Goal: Download file/media

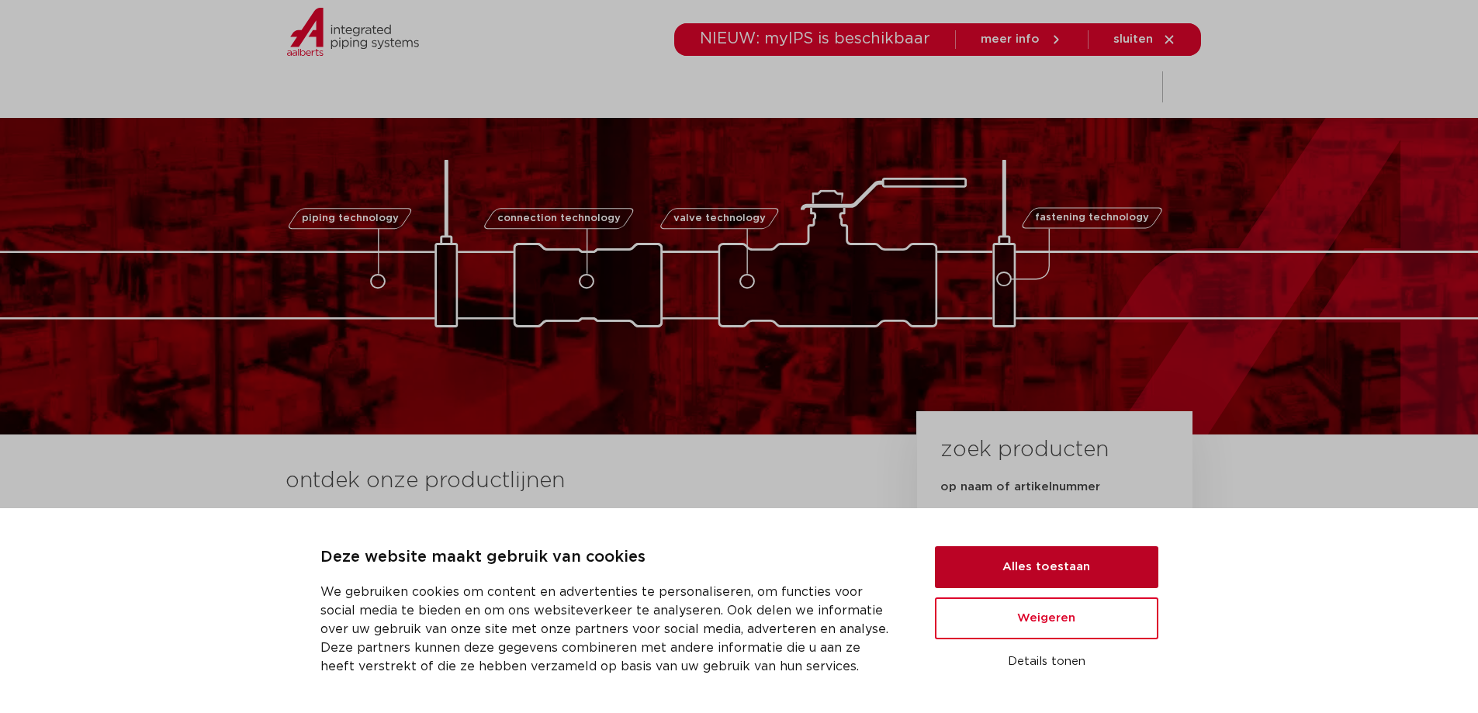
click at [1025, 564] on button "Alles toestaan" at bounding box center [1046, 567] width 223 height 42
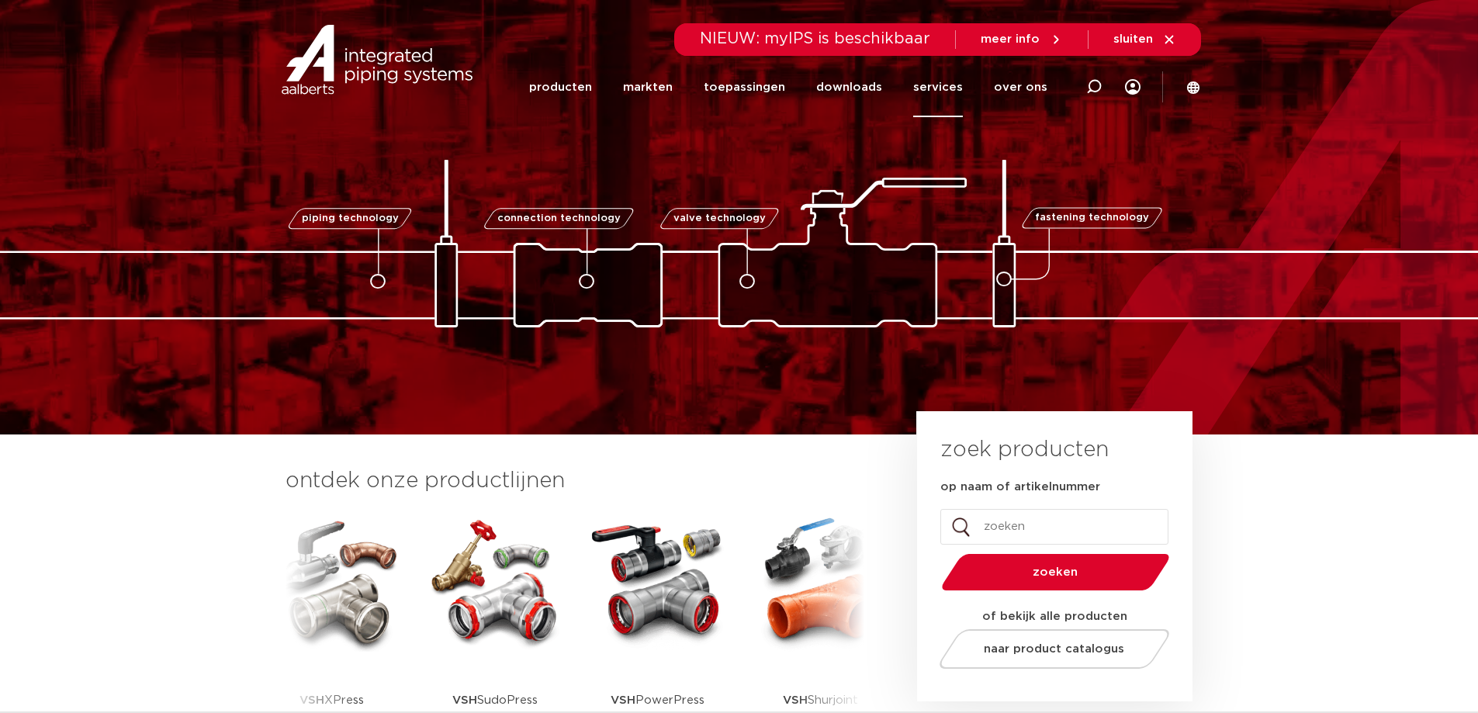
click at [938, 86] on link "services" at bounding box center [938, 87] width 50 height 60
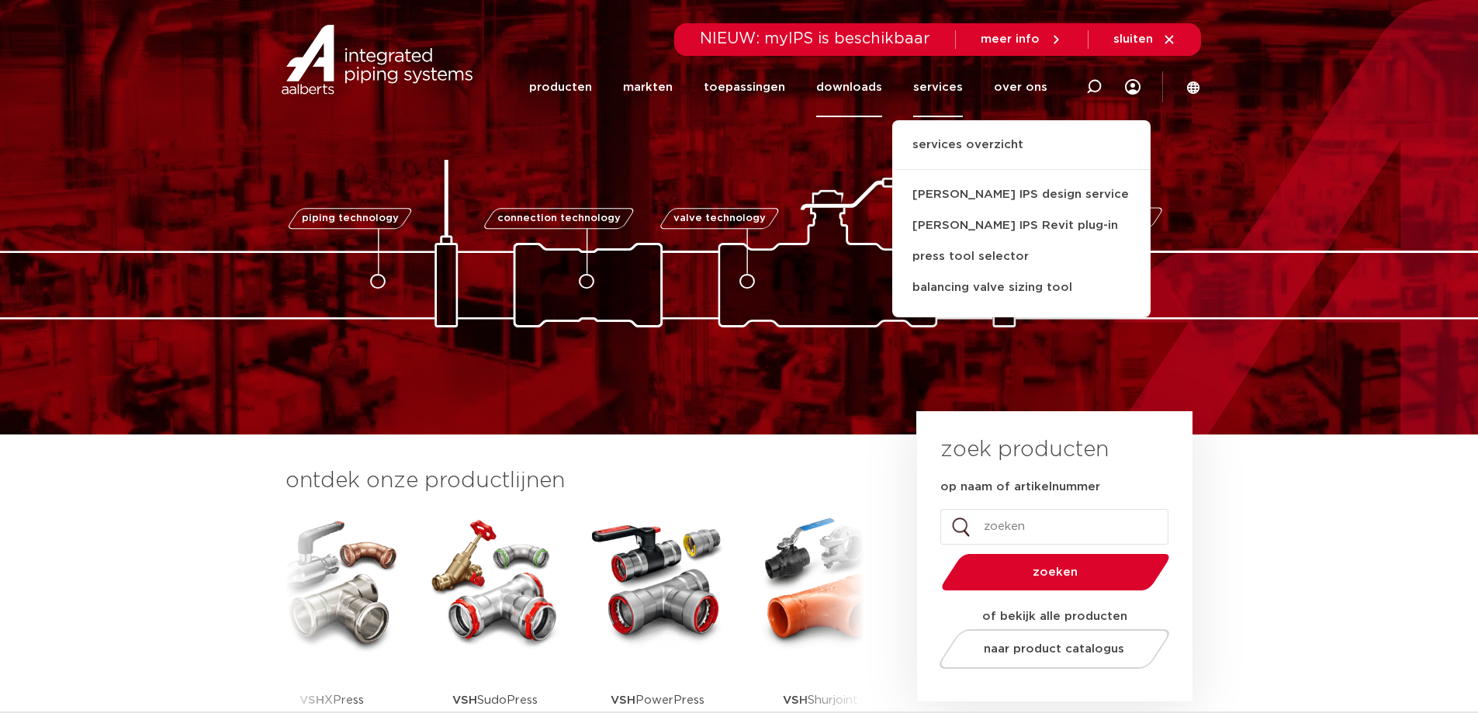
click at [863, 89] on link "downloads" at bounding box center [849, 87] width 66 height 60
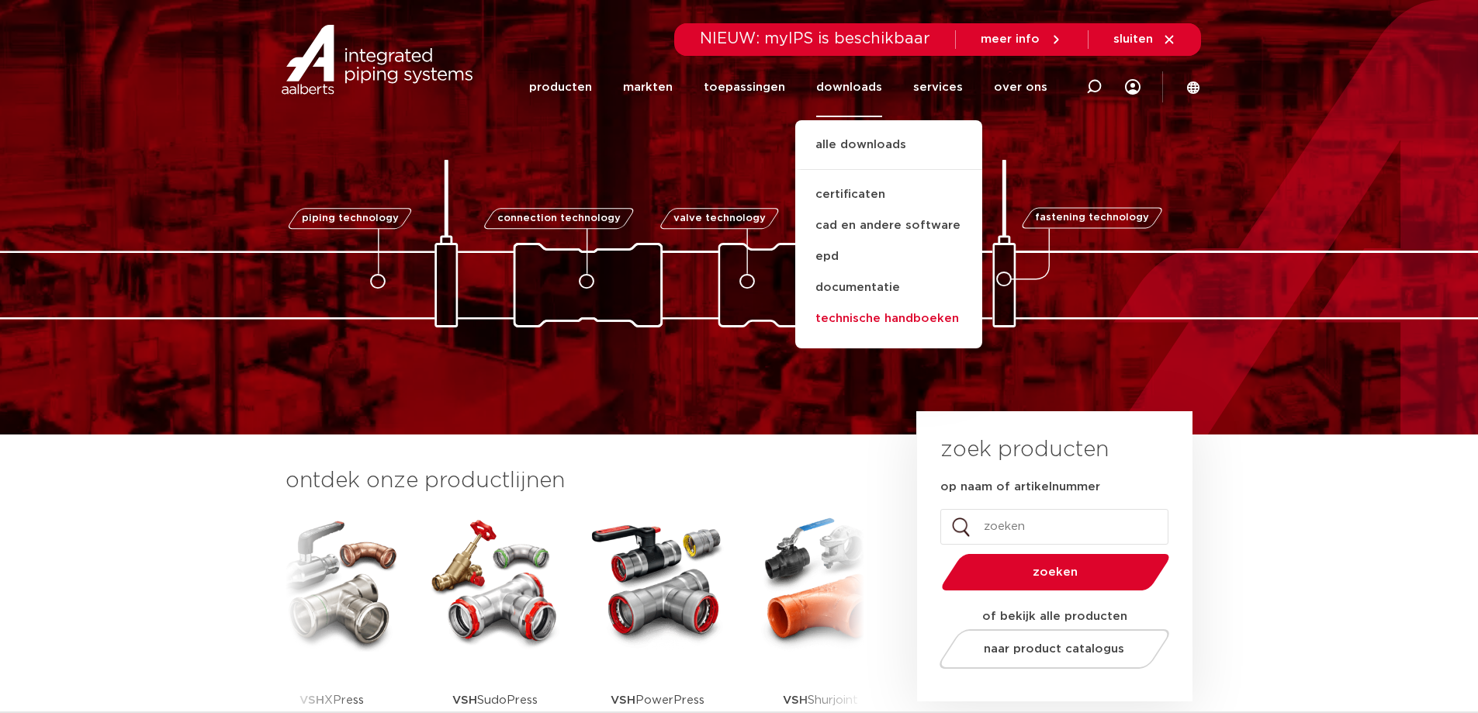
click at [859, 321] on link "technische handboeken" at bounding box center [888, 318] width 187 height 31
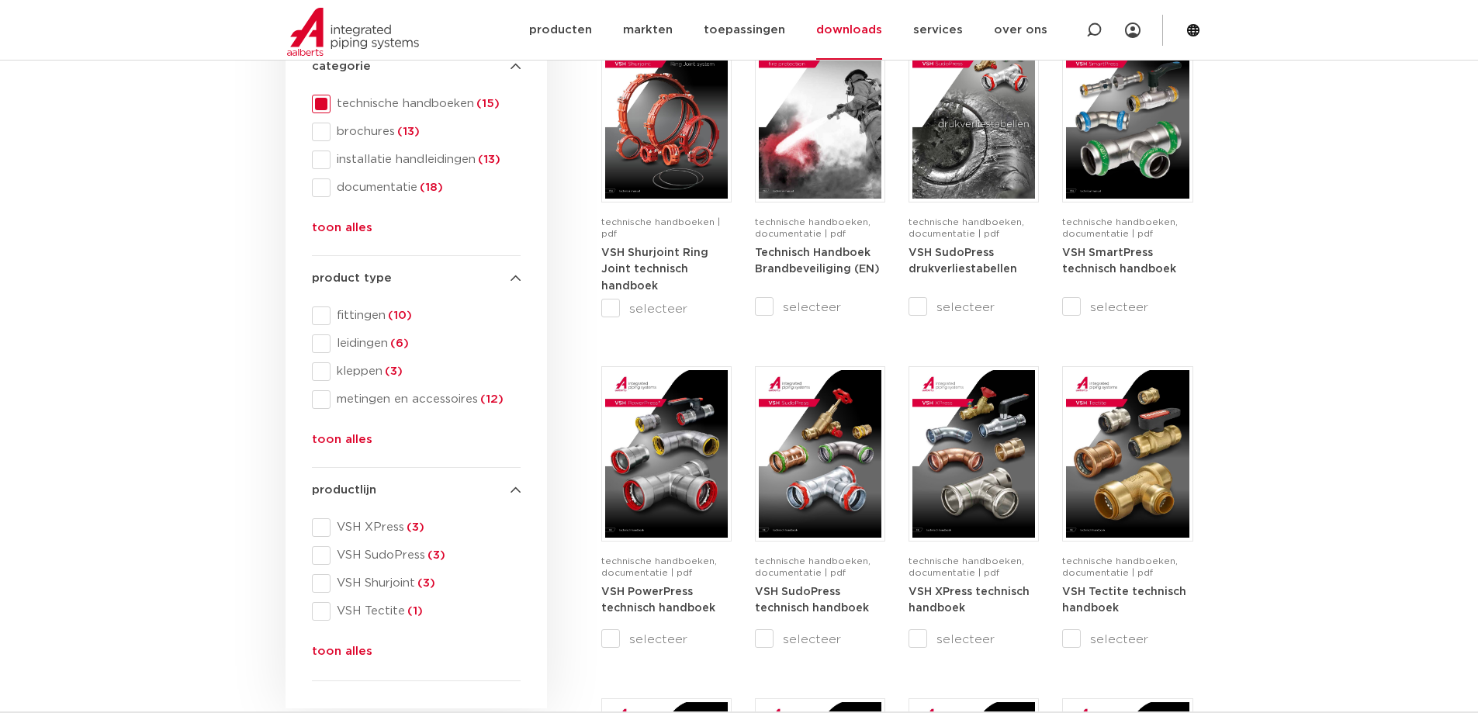
scroll to position [233, 0]
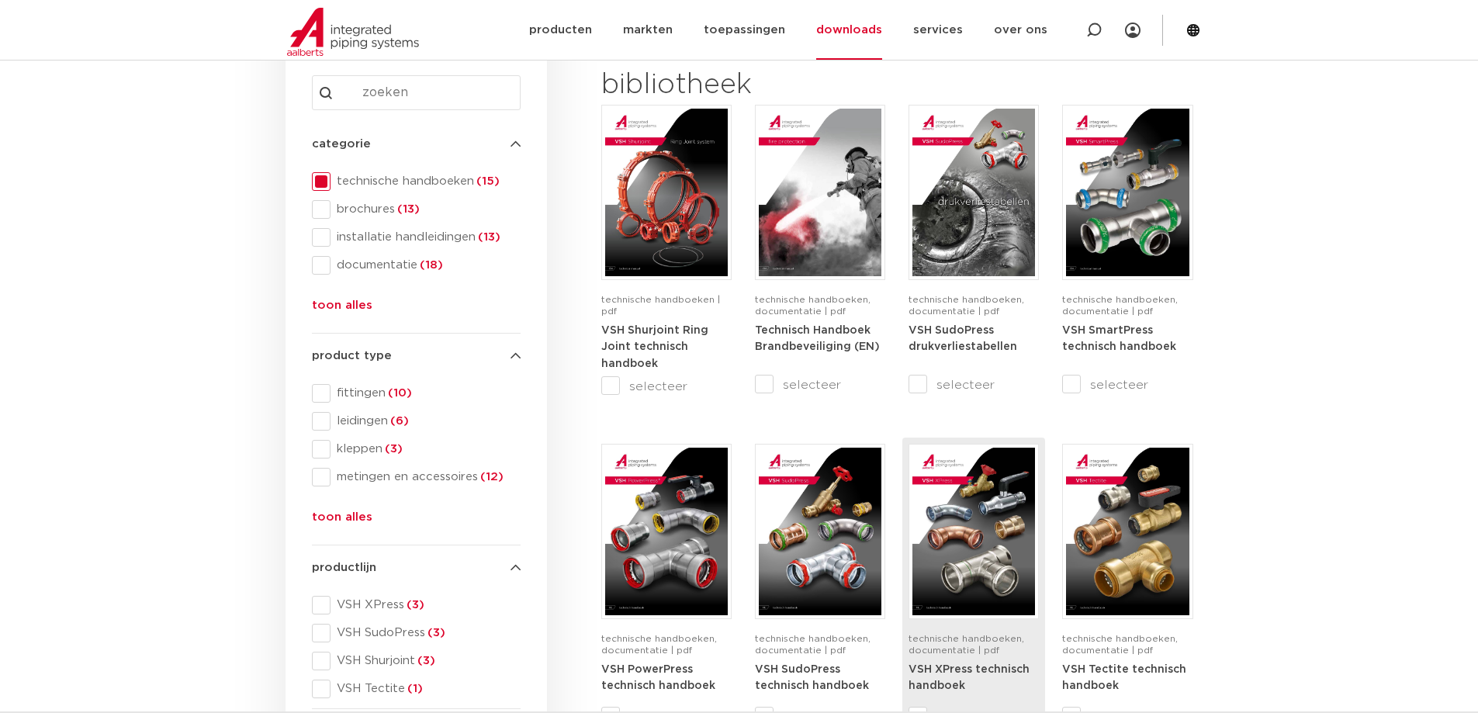
click at [972, 556] on img at bounding box center [973, 532] width 123 height 168
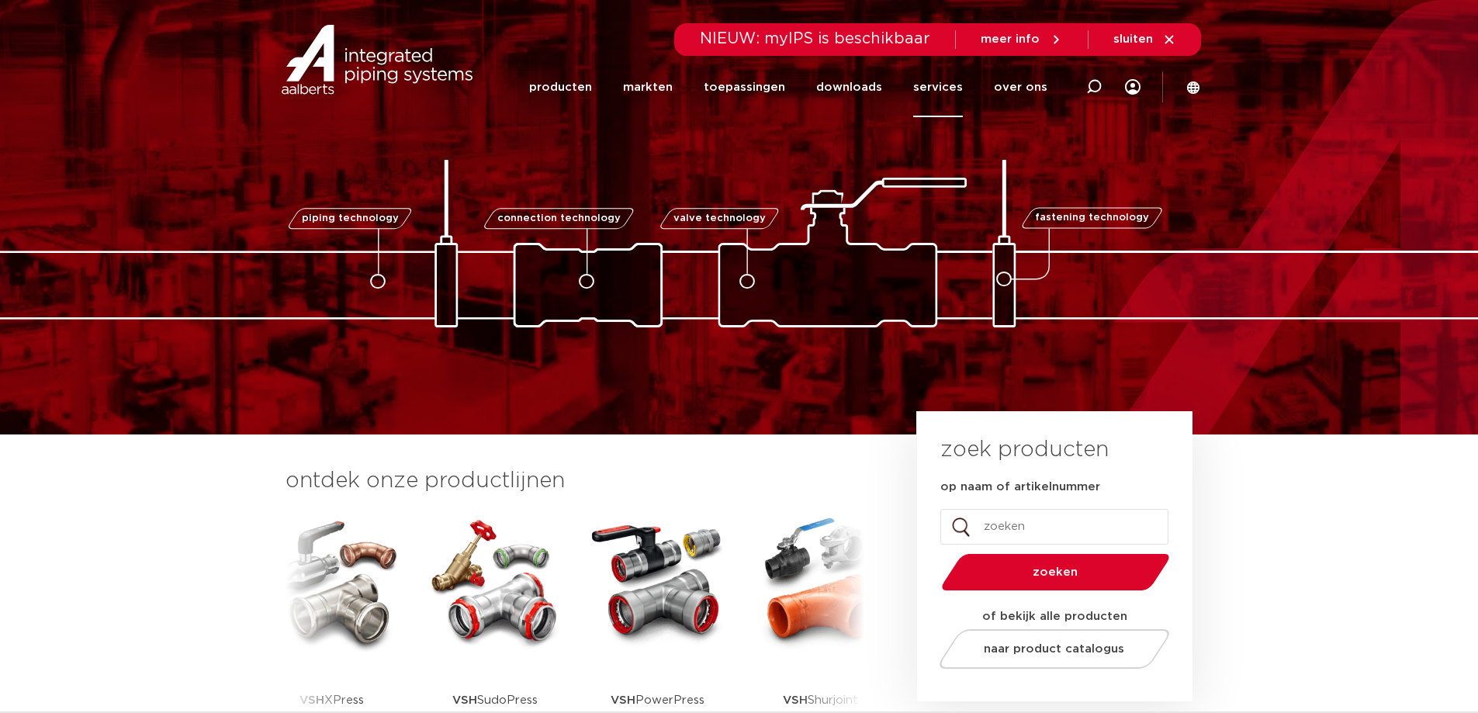
click at [944, 85] on link "services" at bounding box center [938, 87] width 50 height 60
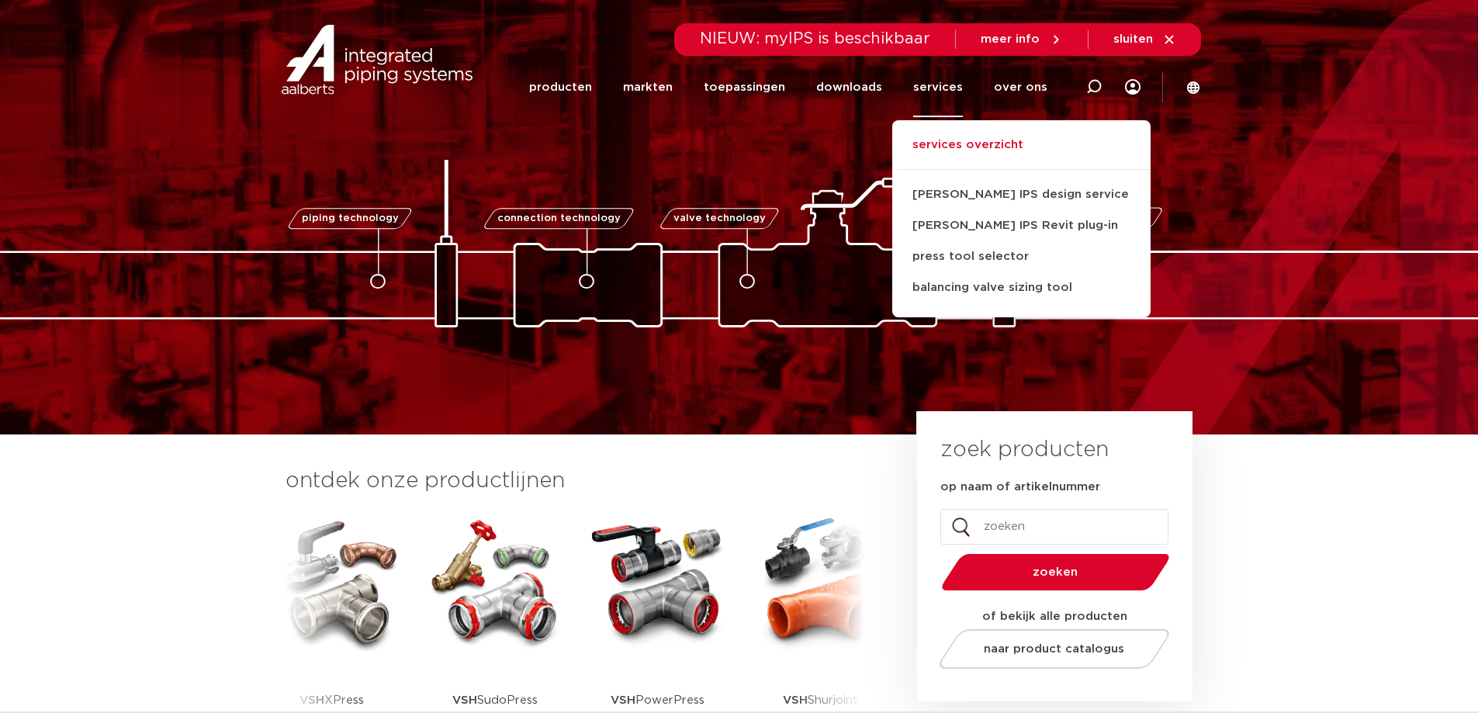
click at [960, 147] on link "services overzicht" at bounding box center [1021, 153] width 258 height 34
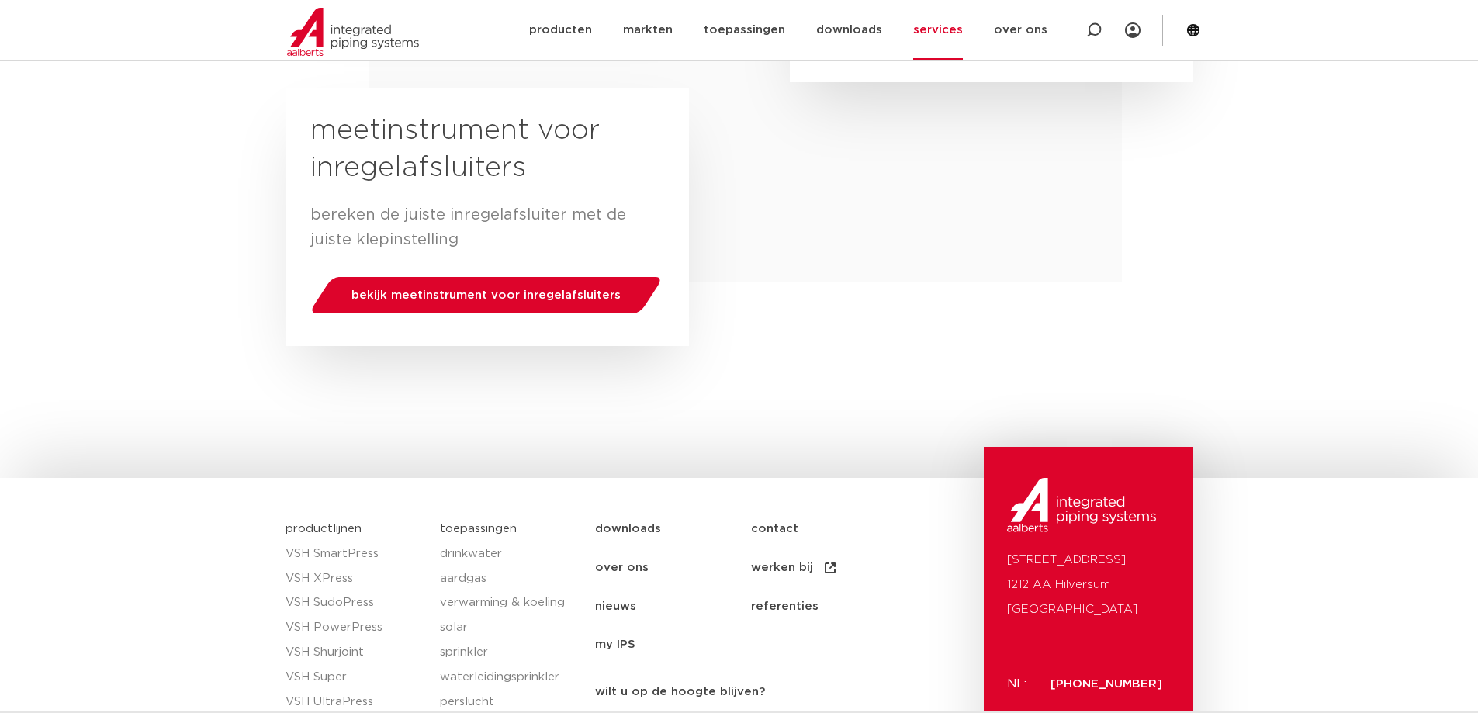
scroll to position [825, 0]
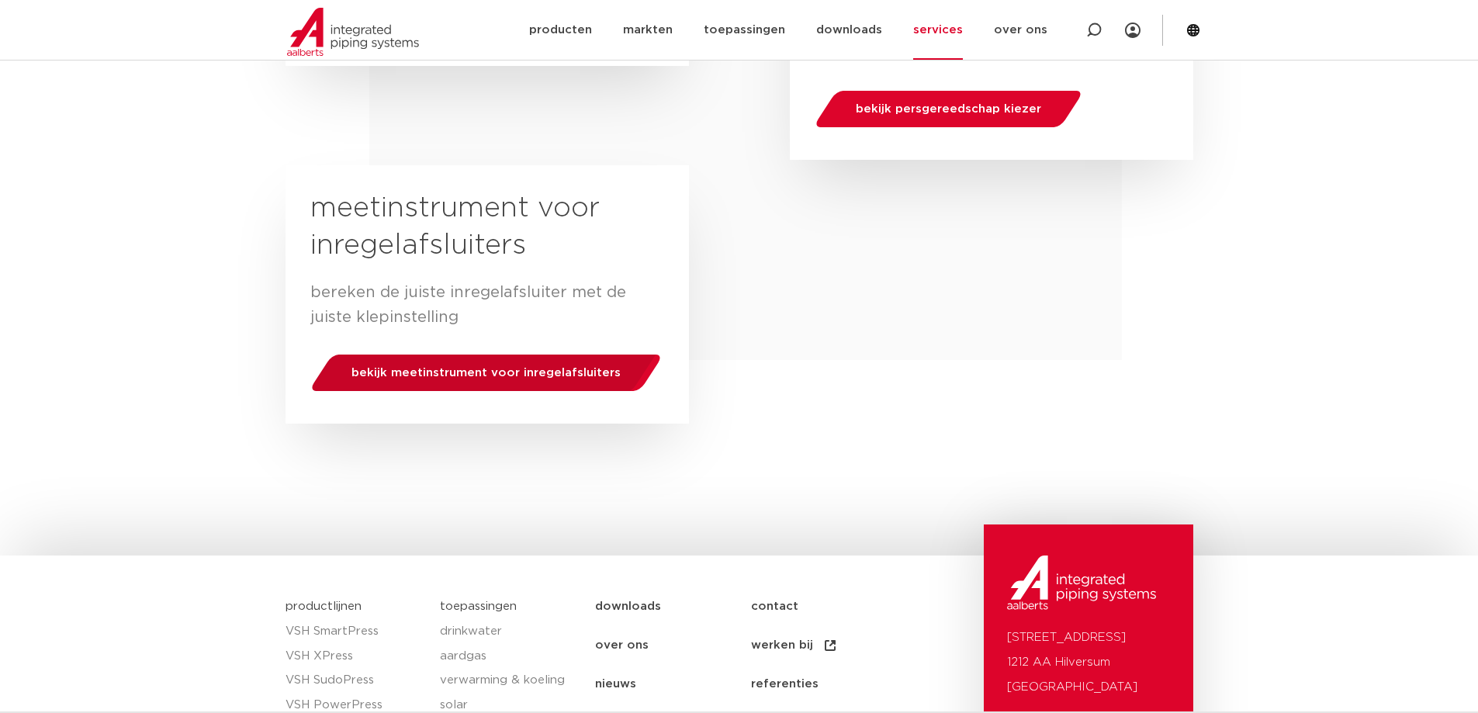
click at [457, 367] on span "bekijk meetinstrument voor inregelafsluiters" at bounding box center [485, 373] width 269 height 12
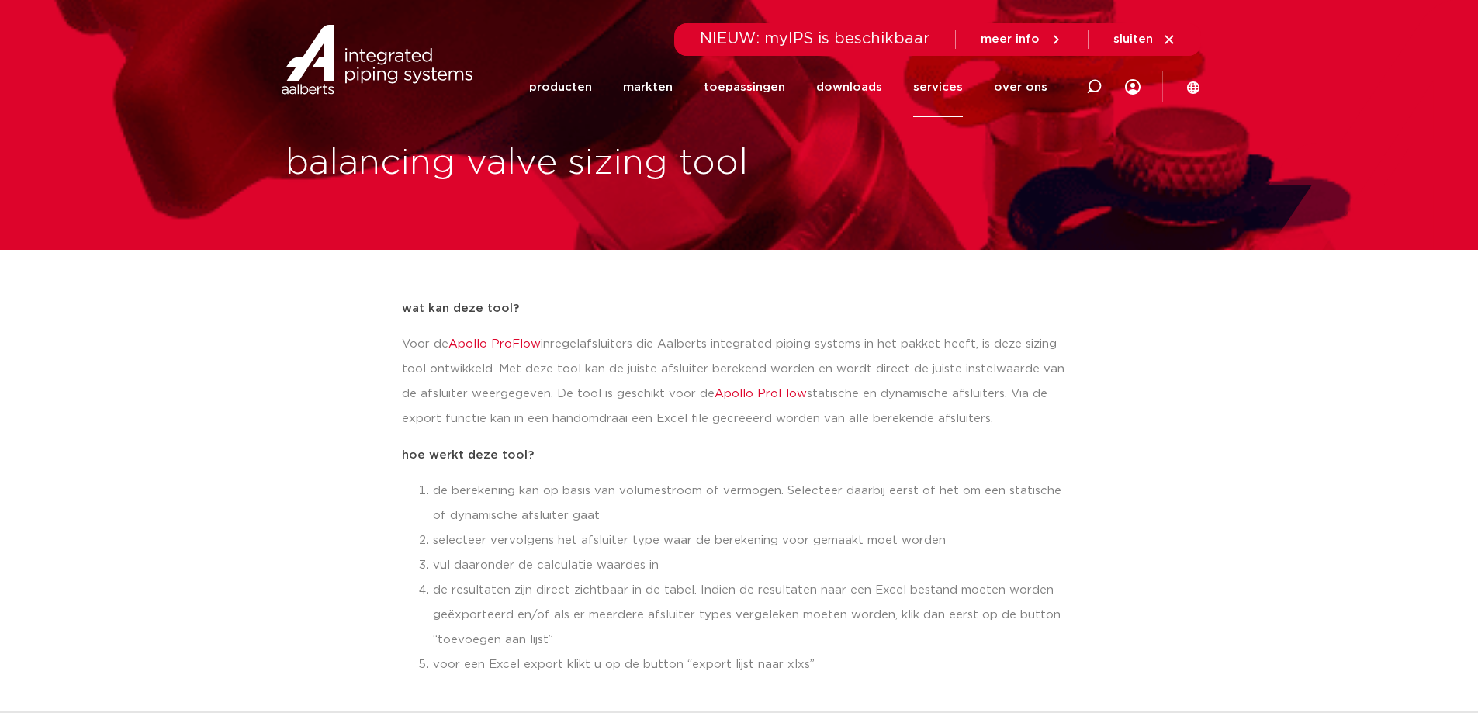
click at [751, 393] on link "Apollo ProFlow" at bounding box center [760, 394] width 92 height 12
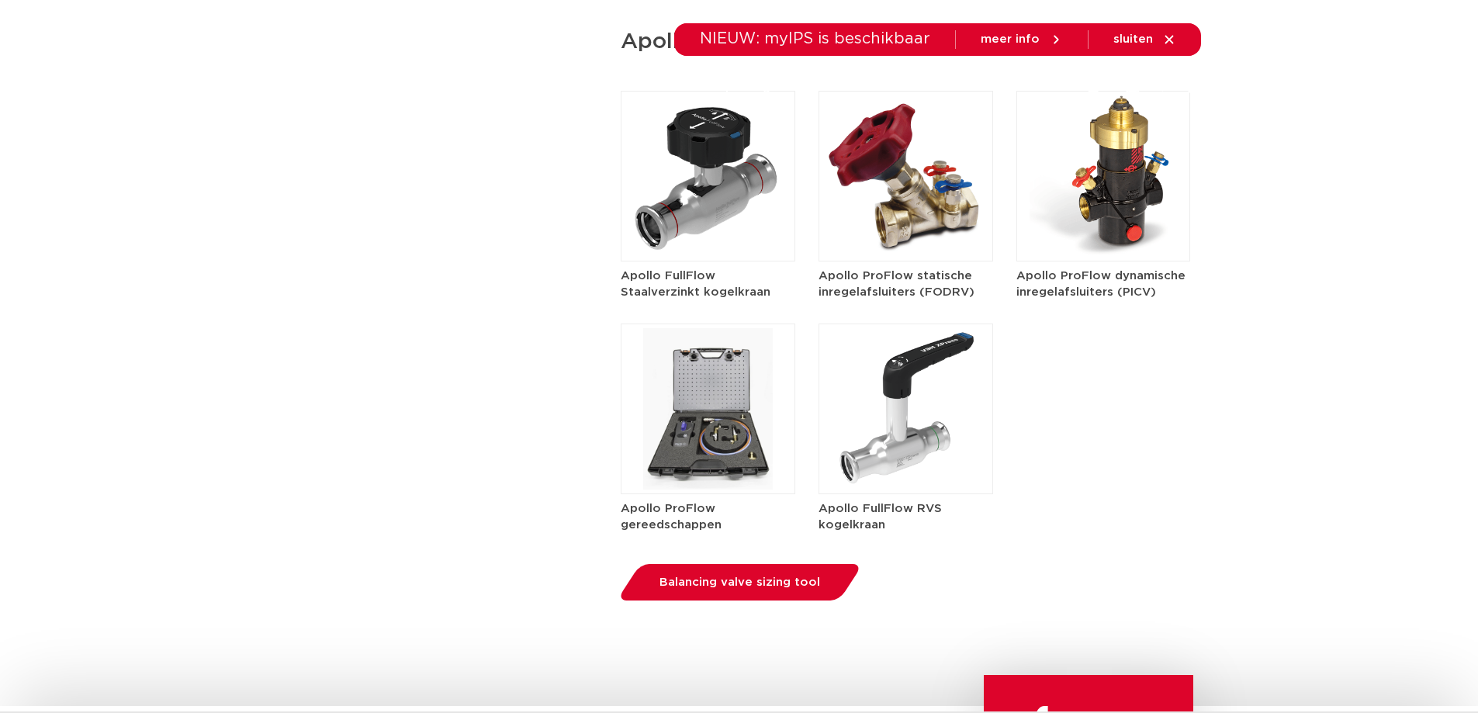
click at [719, 407] on img at bounding box center [708, 408] width 175 height 171
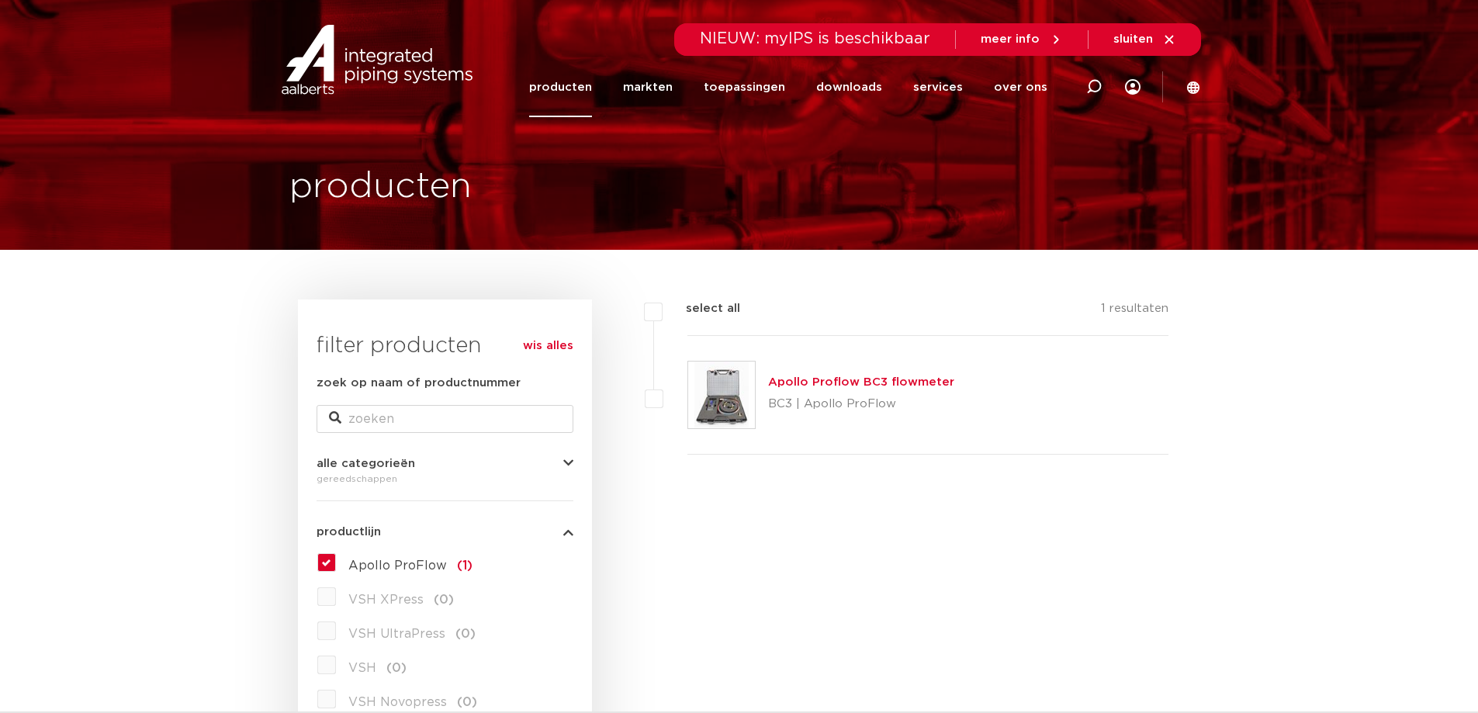
click at [815, 381] on link "Apollo Proflow BC3 flowmeter" at bounding box center [861, 382] width 186 height 12
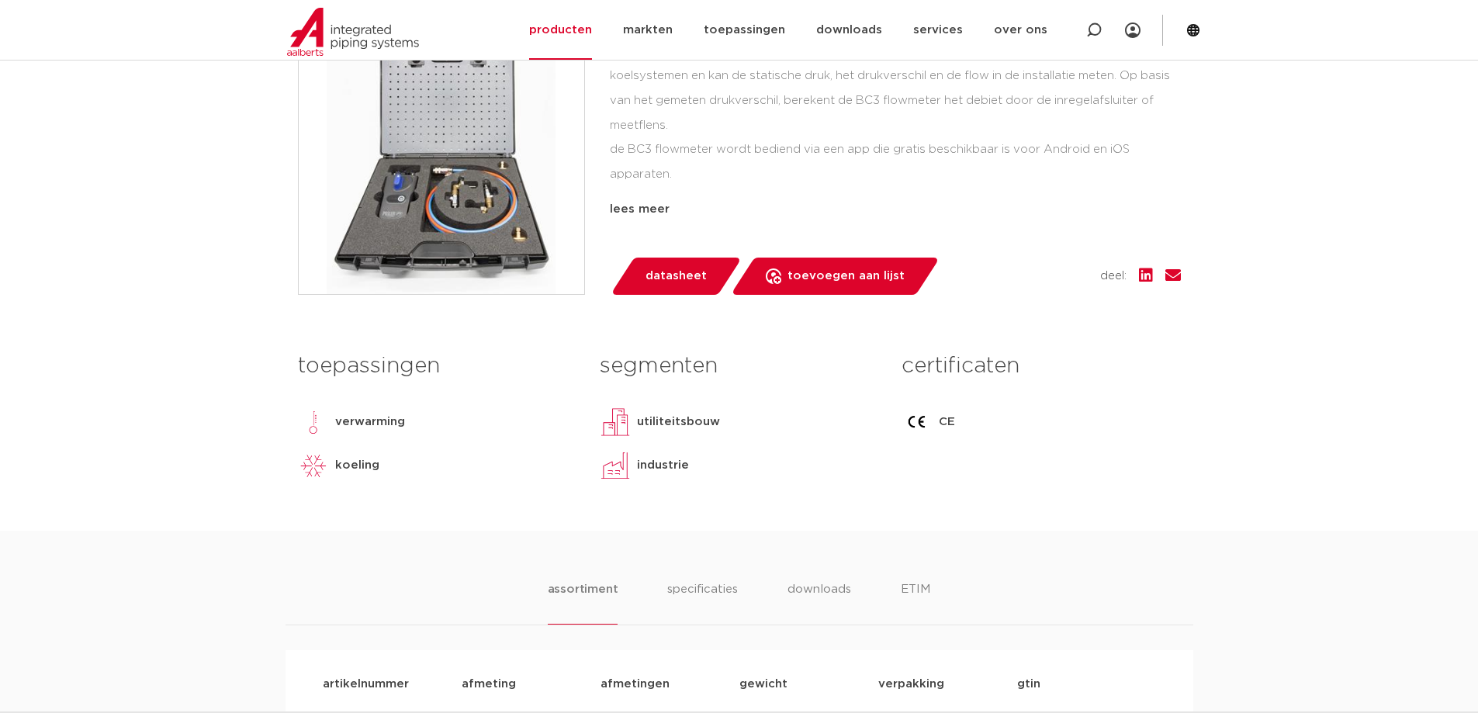
scroll to position [465, 0]
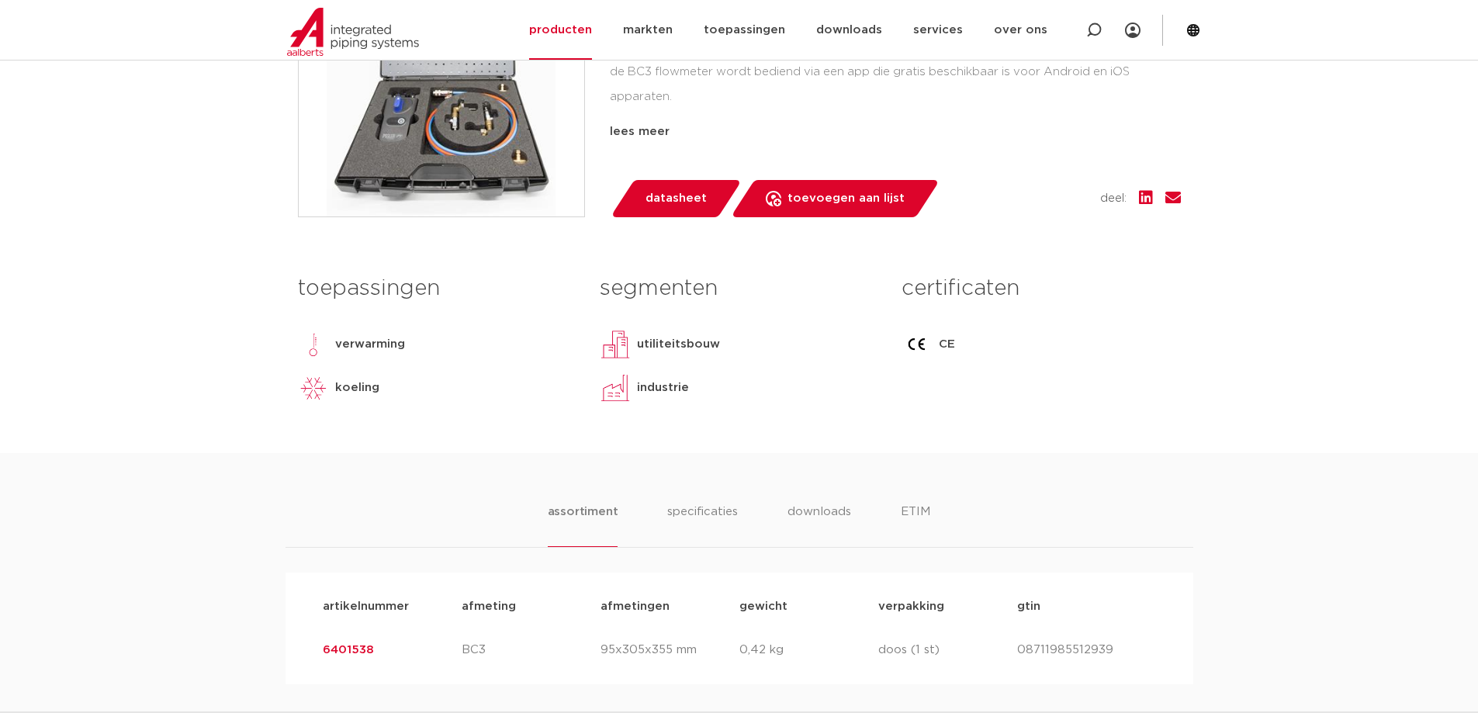
click at [346, 652] on link "6401538" at bounding box center [348, 650] width 51 height 12
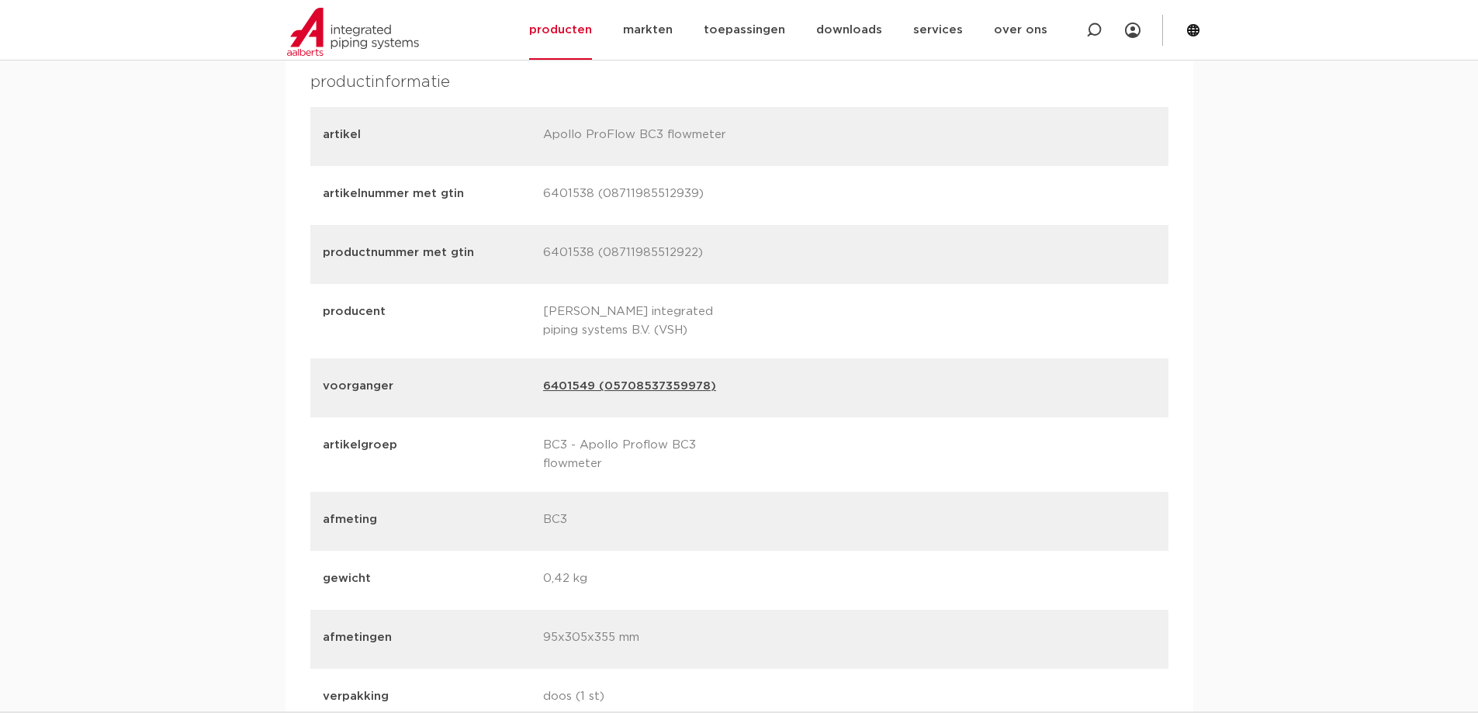
scroll to position [1396, 0]
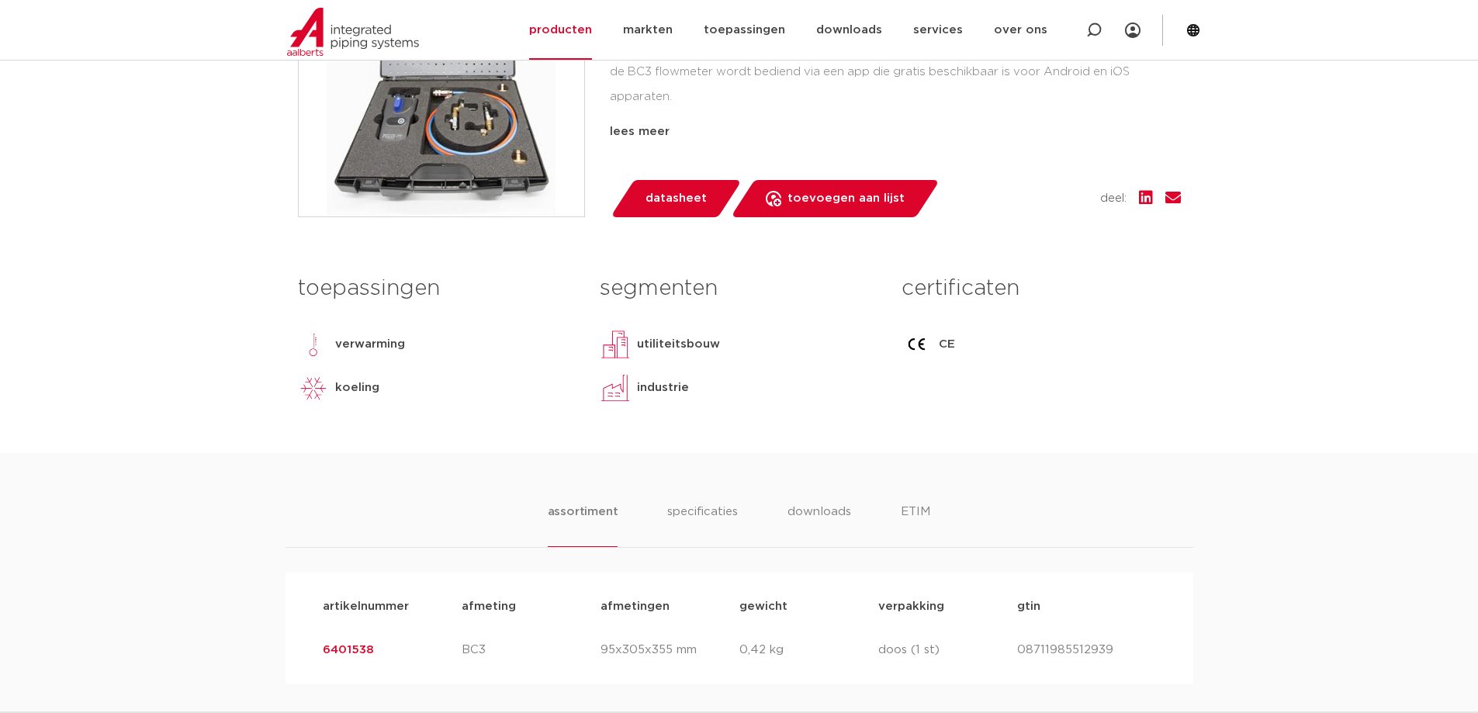
drag, startPoint x: 345, startPoint y: 652, endPoint x: 97, endPoint y: 202, distance: 513.8
click at [97, 202] on body "Zoeken NIEUW: myIPS is beschikbaar meer info sluiten producten markten toepassi…" at bounding box center [739, 577] width 1478 height 2085
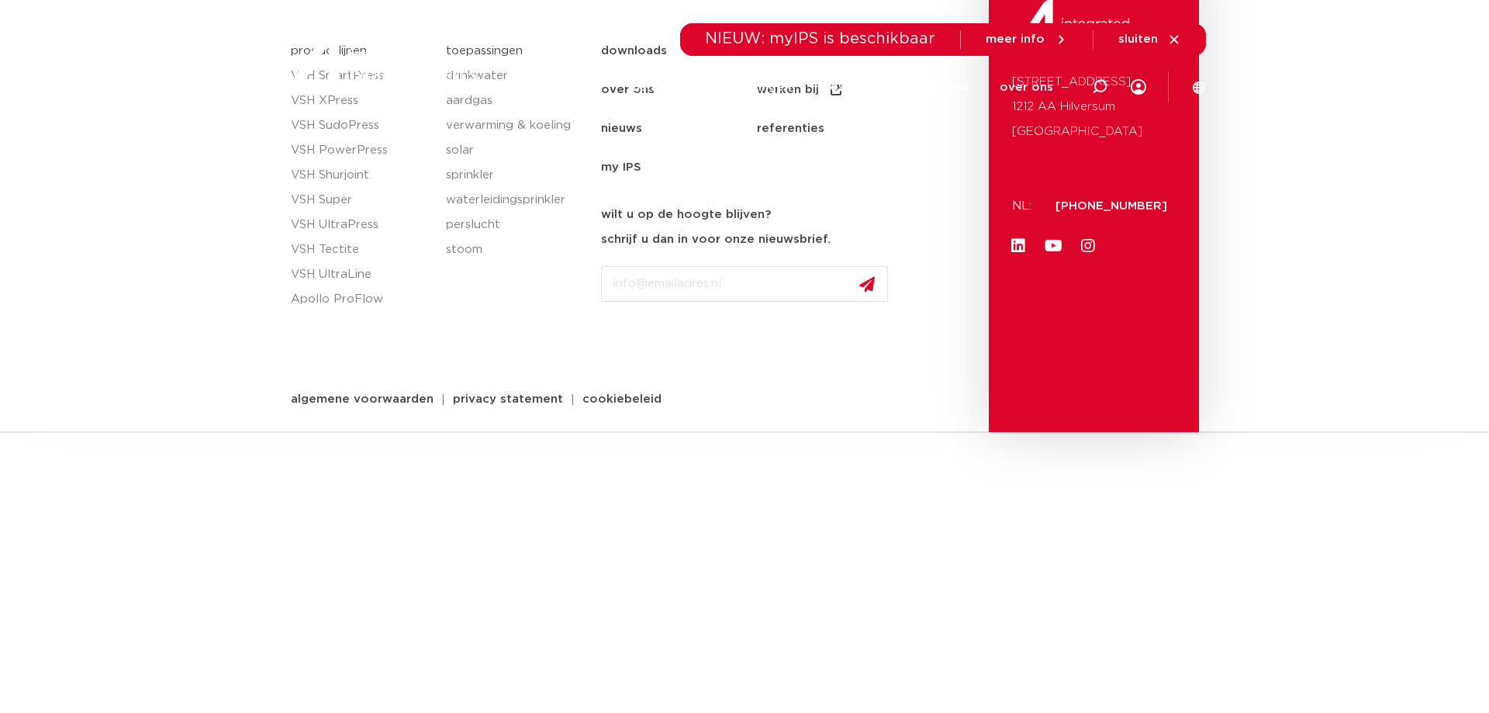
click at [1175, 37] on icon at bounding box center [1174, 40] width 14 height 14
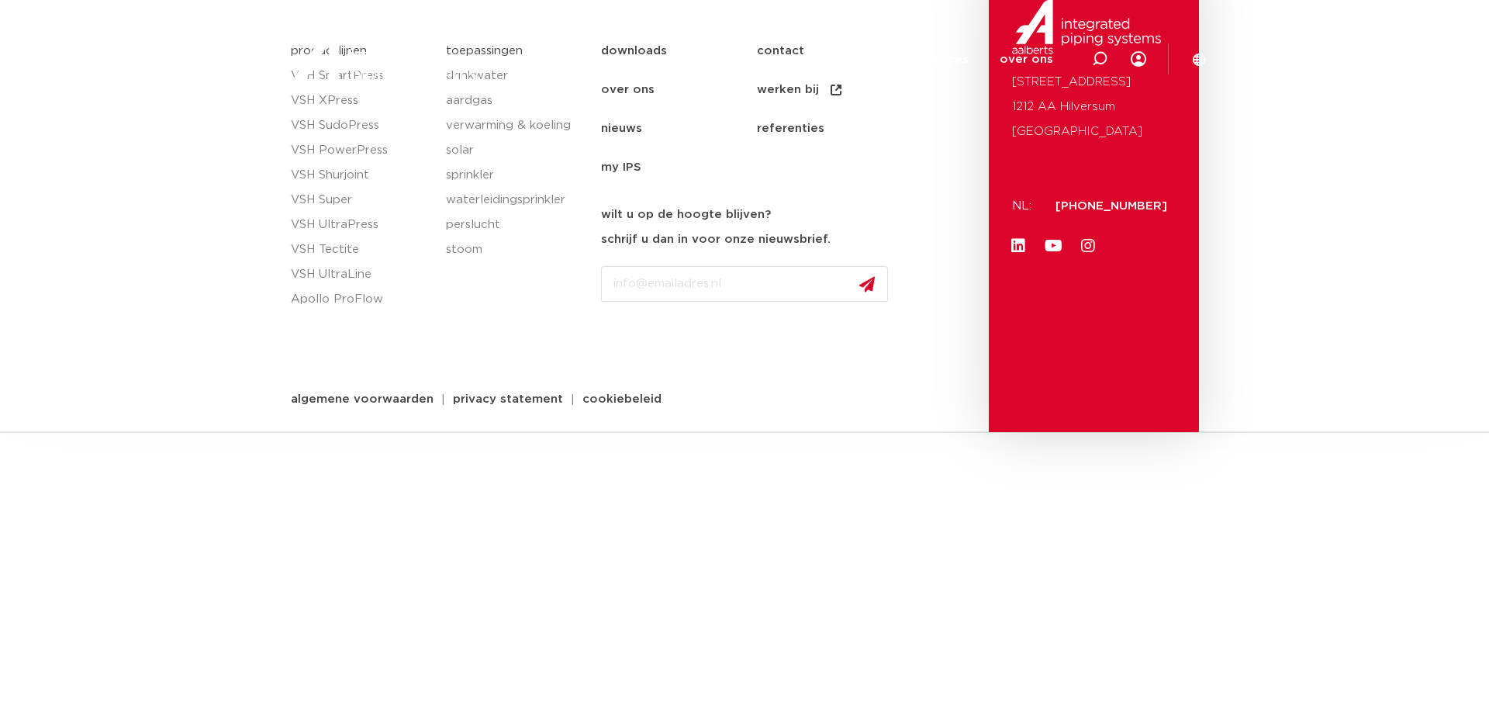
click at [345, 99] on div at bounding box center [384, 59] width 202 height 118
